Goal: Task Accomplishment & Management: Manage account settings

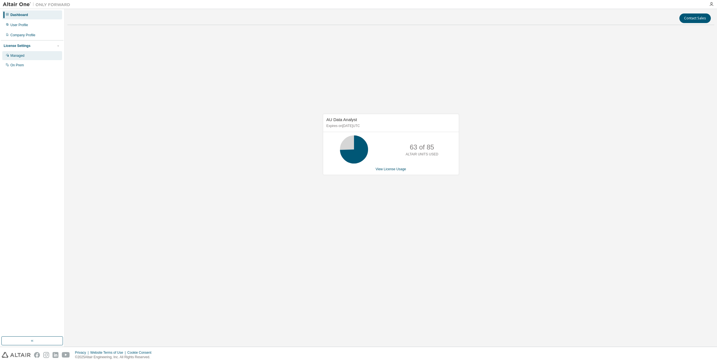
click at [20, 56] on div "Managed" at bounding box center [17, 55] width 14 height 4
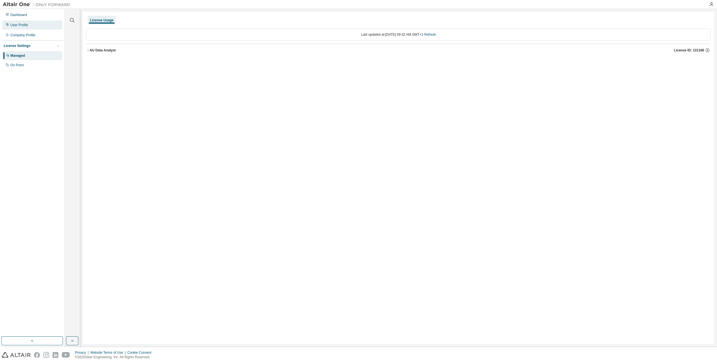
click at [16, 23] on div "User Profile" at bounding box center [19, 25] width 18 height 4
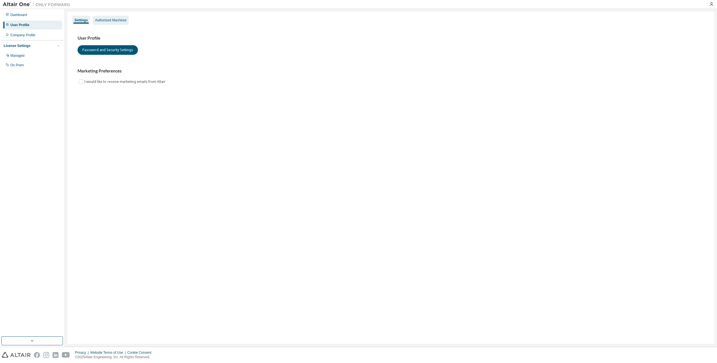
click at [115, 23] on div "Authorized Machines" at bounding box center [111, 20] width 36 height 9
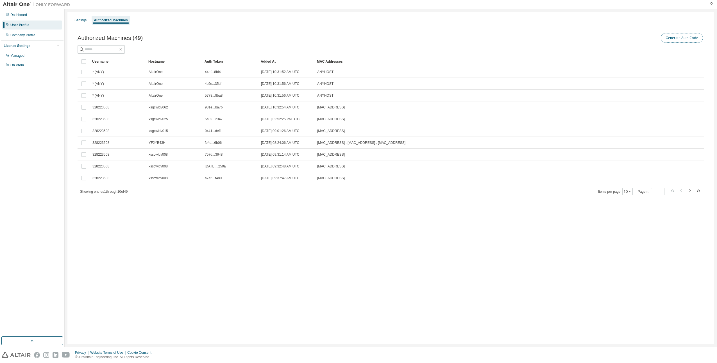
click at [692, 40] on button "Generate Auth Code" at bounding box center [682, 38] width 42 height 10
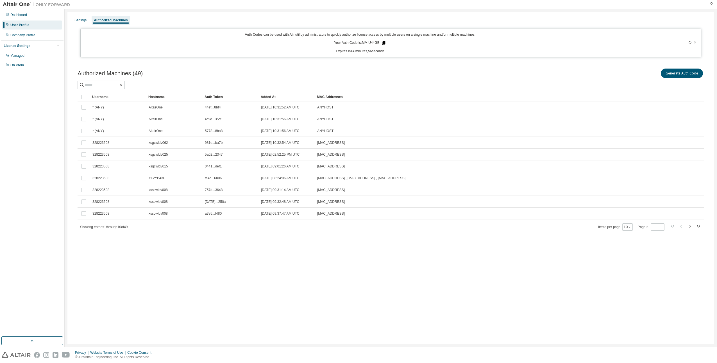
click at [384, 42] on icon at bounding box center [383, 43] width 3 height 4
